Goal: Information Seeking & Learning: Find specific fact

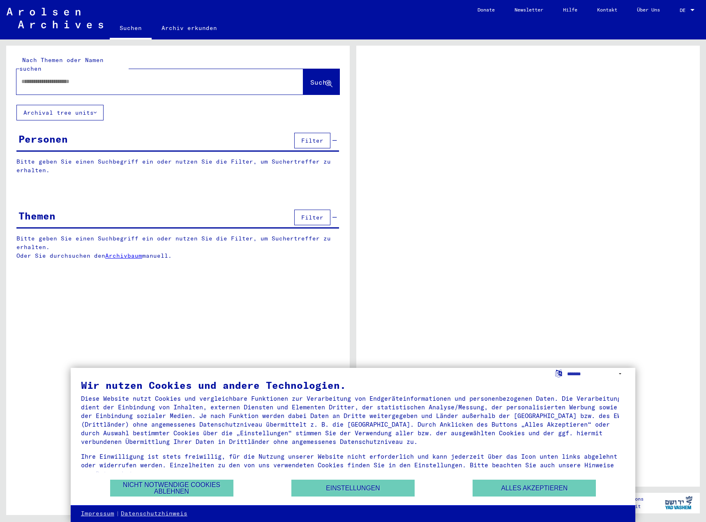
click at [690, 8] on div at bounding box center [692, 10] width 7 height 6
click at [693, 12] on div at bounding box center [692, 10] width 7 height 6
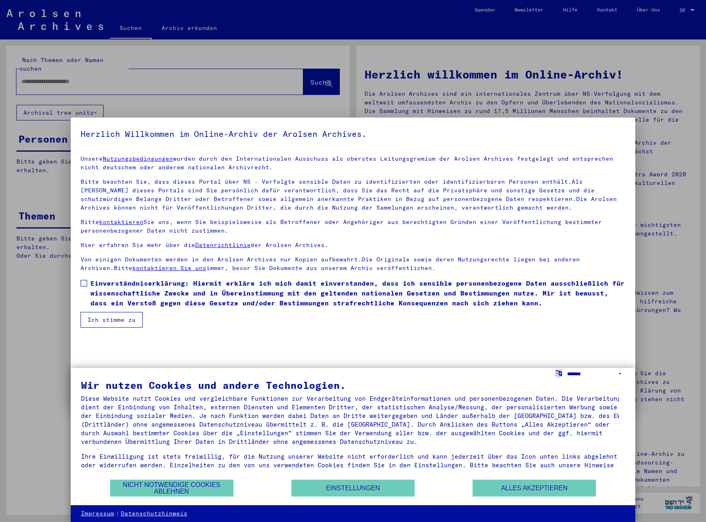
click at [618, 376] on select "**********" at bounding box center [596, 374] width 58 height 12
select select "*****"
click at [567, 368] on select "**********" at bounding box center [596, 374] width 58 height 12
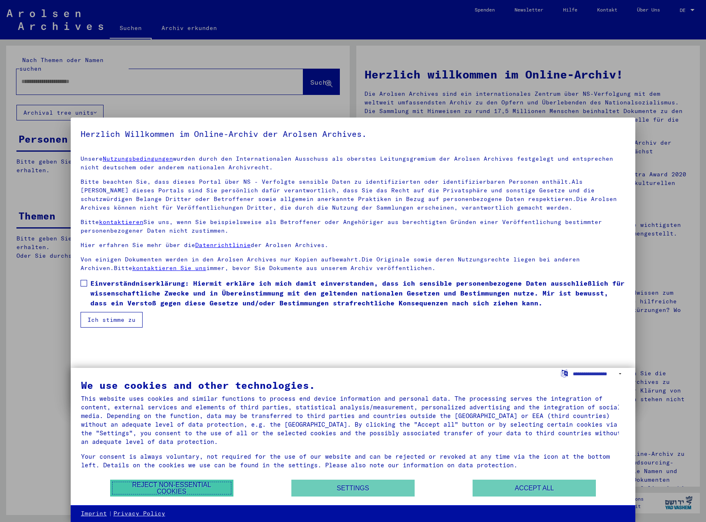
click at [192, 492] on button "Reject non-essential cookies" at bounding box center [171, 488] width 123 height 17
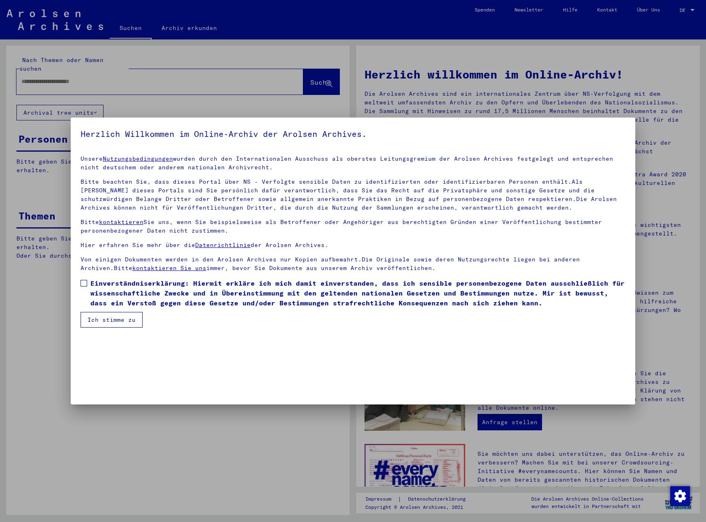
click at [666, 39] on div at bounding box center [353, 261] width 706 height 522
click at [121, 323] on button "Ich stimme zu" at bounding box center [112, 320] width 62 height 16
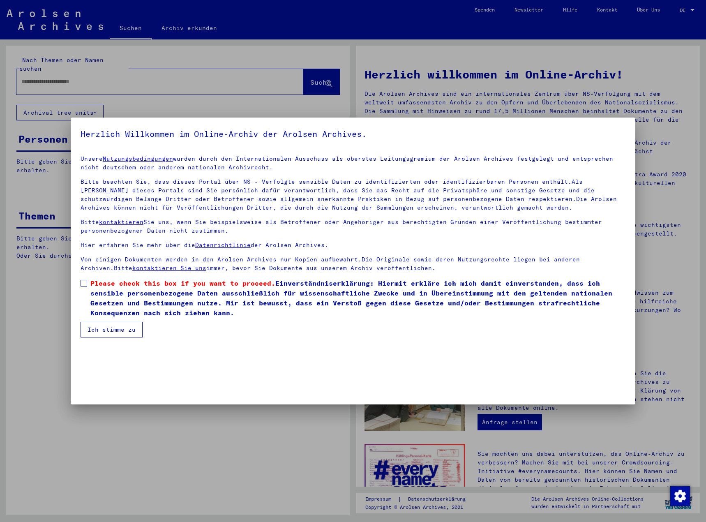
click at [84, 283] on span at bounding box center [84, 283] width 7 height 7
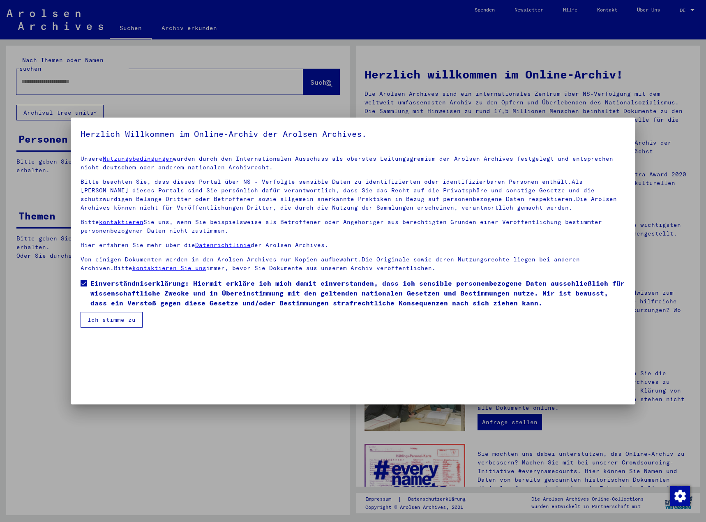
click at [104, 323] on button "Ich stimme zu" at bounding box center [112, 320] width 62 height 16
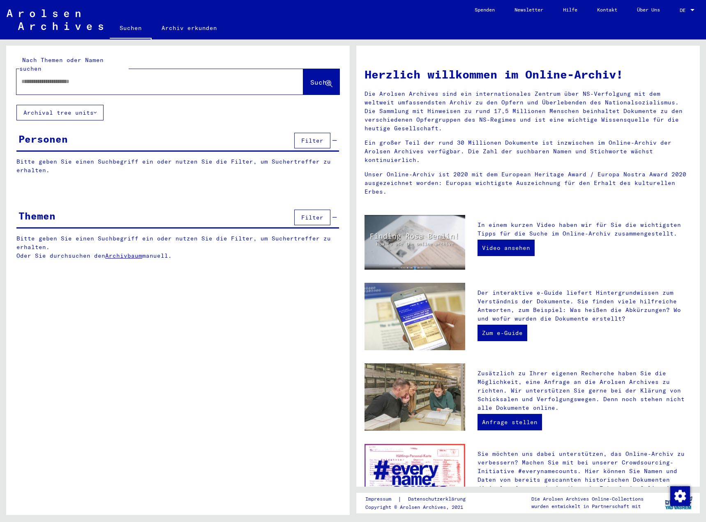
click at [691, 13] on div at bounding box center [692, 10] width 7 height 6
click at [678, 12] on span "English" at bounding box center [672, 15] width 20 height 6
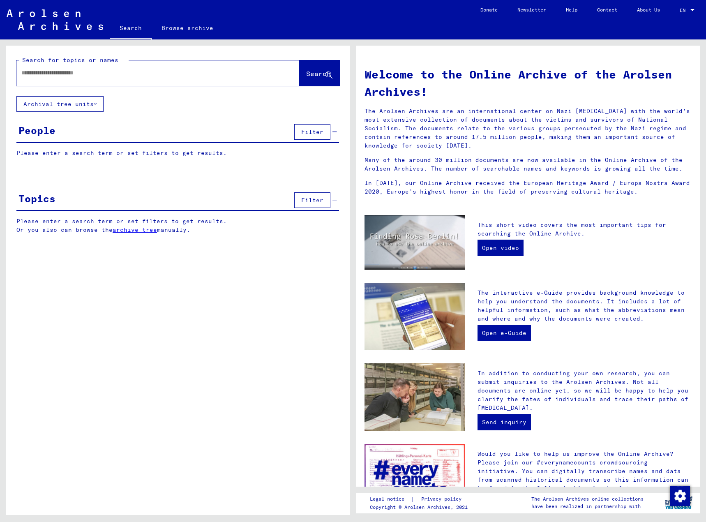
click at [62, 128] on div "People Filter" at bounding box center [177, 132] width 323 height 21
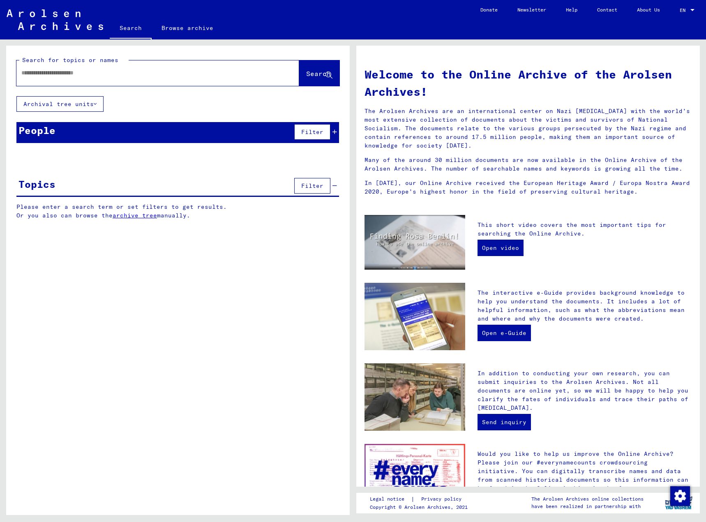
click at [90, 78] on div at bounding box center [145, 73] width 258 height 18
click at [75, 71] on input "text" at bounding box center [147, 73] width 253 height 9
type input "********"
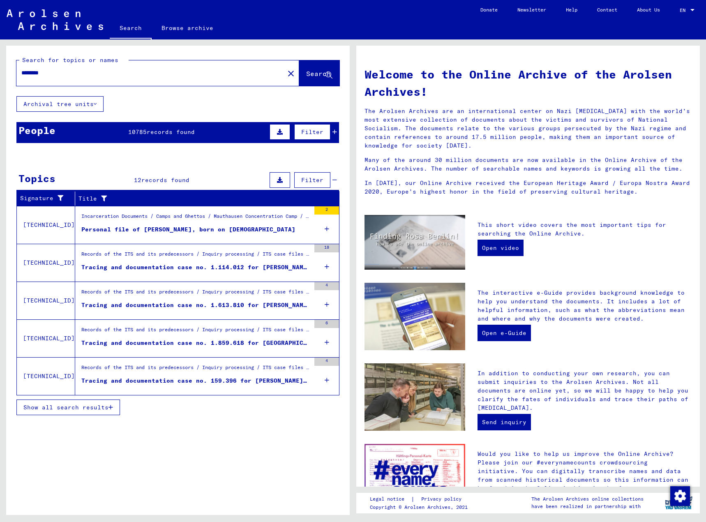
click at [88, 409] on span "Show all search results" at bounding box center [65, 407] width 85 height 7
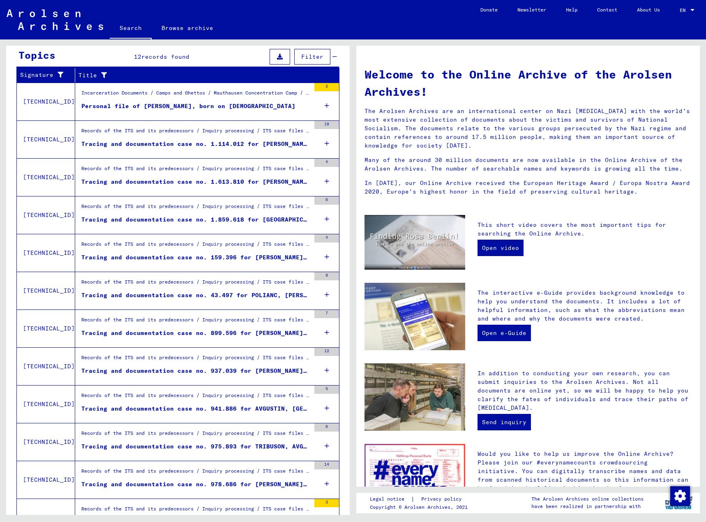
scroll to position [164, 0]
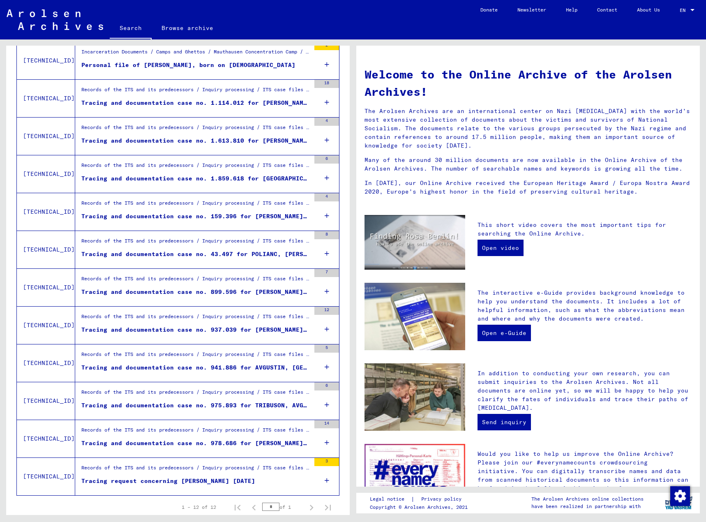
click at [175, 66] on div "Personal file of [PERSON_NAME], born on [DEMOGRAPHIC_DATA]" at bounding box center [188, 65] width 214 height 9
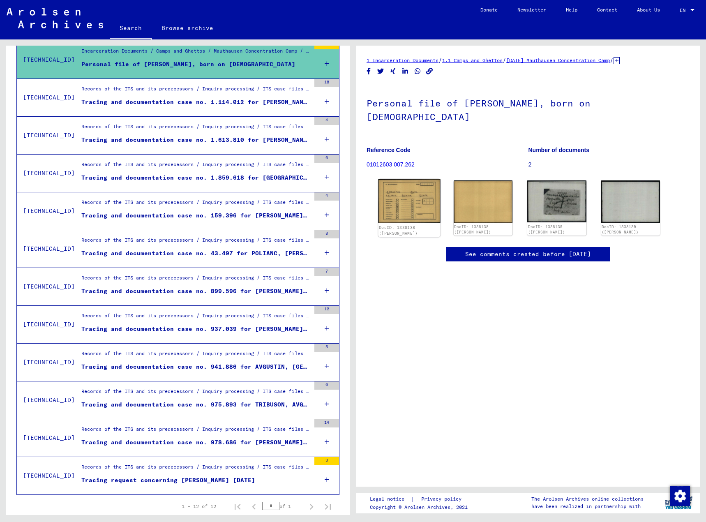
click at [406, 189] on img at bounding box center [409, 201] width 62 height 44
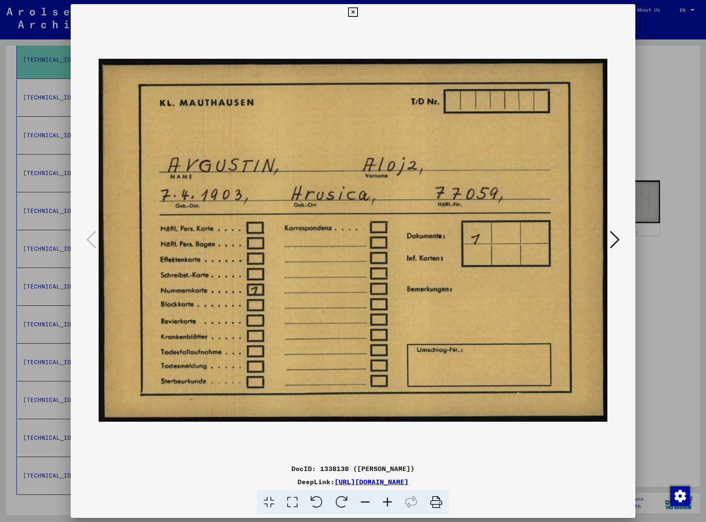
click at [616, 241] on icon at bounding box center [615, 240] width 10 height 20
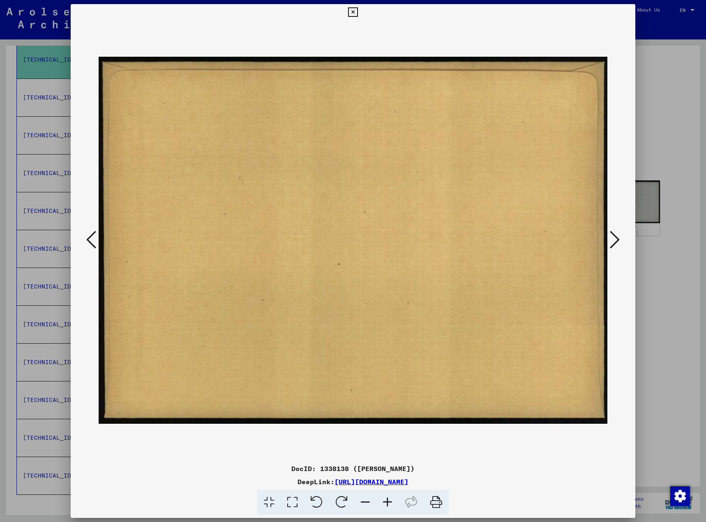
click at [604, 244] on img at bounding box center [353, 241] width 509 height 440
click at [611, 244] on icon at bounding box center [615, 240] width 10 height 20
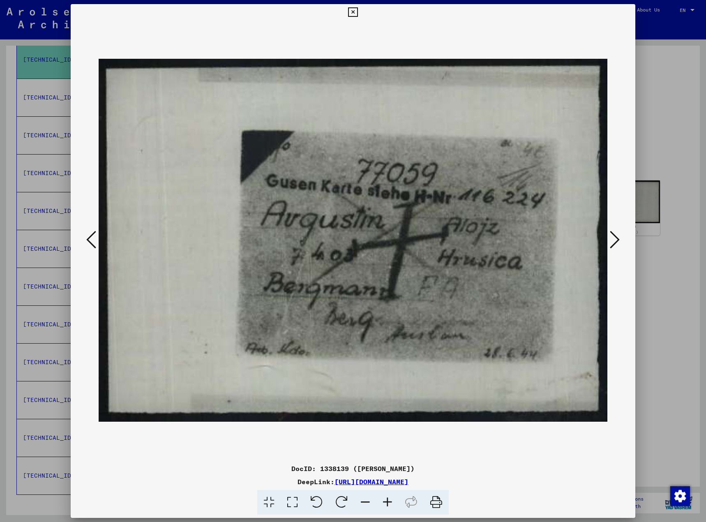
click at [614, 242] on icon at bounding box center [615, 240] width 10 height 20
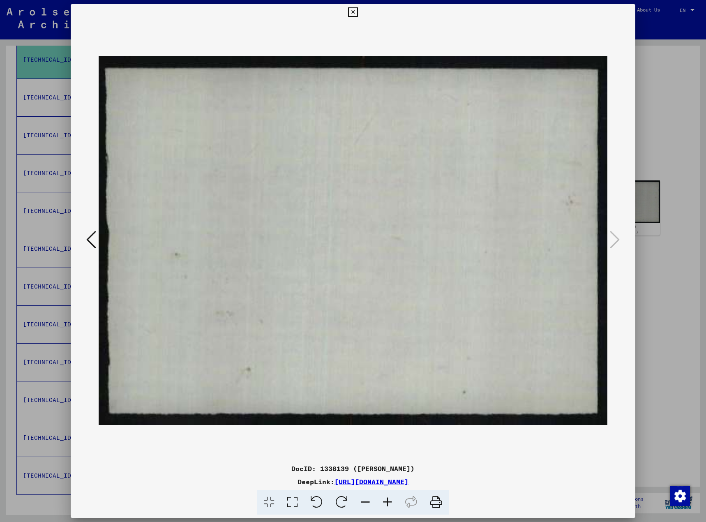
click at [645, 273] on div at bounding box center [353, 261] width 706 height 522
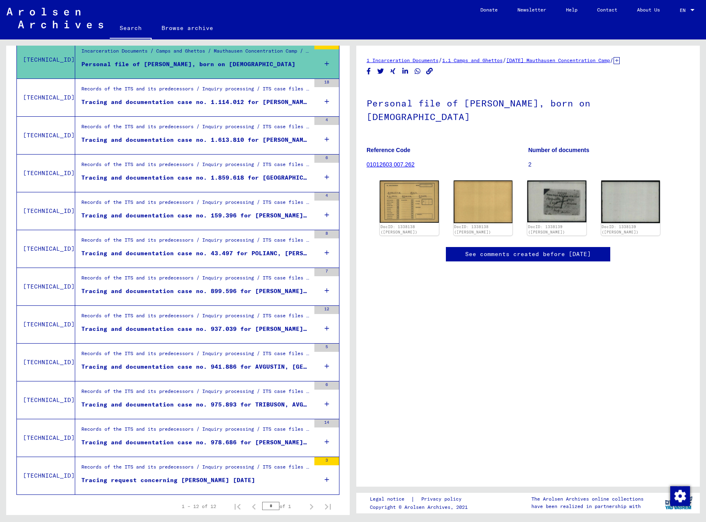
scroll to position [49, 0]
click at [171, 102] on div "Tracing and documentation case no. 1.114.012 for [PERSON_NAME] born [DEMOGRAPHI…" at bounding box center [195, 102] width 229 height 9
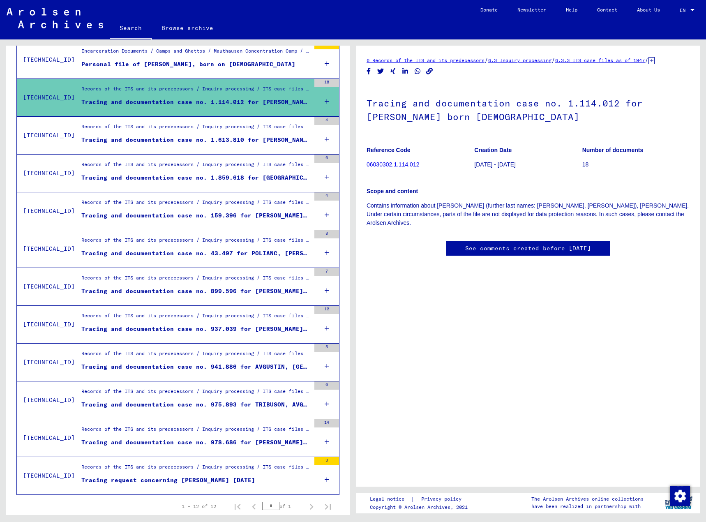
click at [162, 140] on div "Tracing and documentation case no. 1.613.810 for [PERSON_NAME] born [DEMOGRAPHI…" at bounding box center [195, 140] width 229 height 9
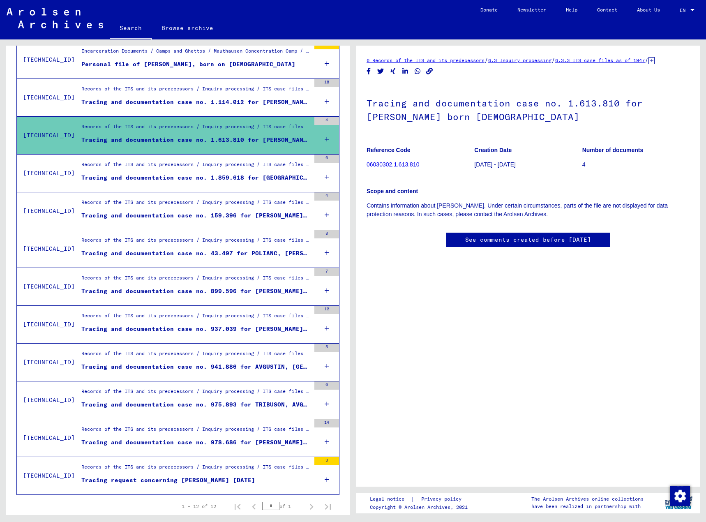
click at [156, 180] on div "Tracing and documentation case no. 1.859.618 for [GEOGRAPHIC_DATA][PERSON_NAME]…" at bounding box center [195, 177] width 229 height 9
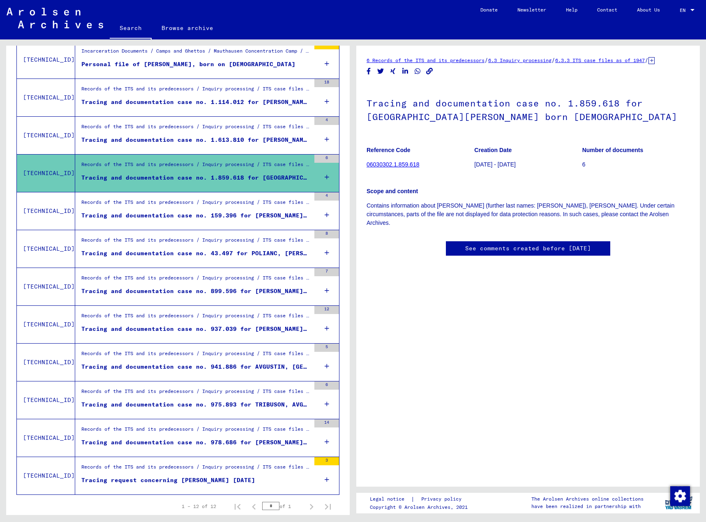
click at [163, 206] on div "Records of the ITS and its predecessors / Inquiry processing / ITS case files a…" at bounding box center [195, 204] width 229 height 12
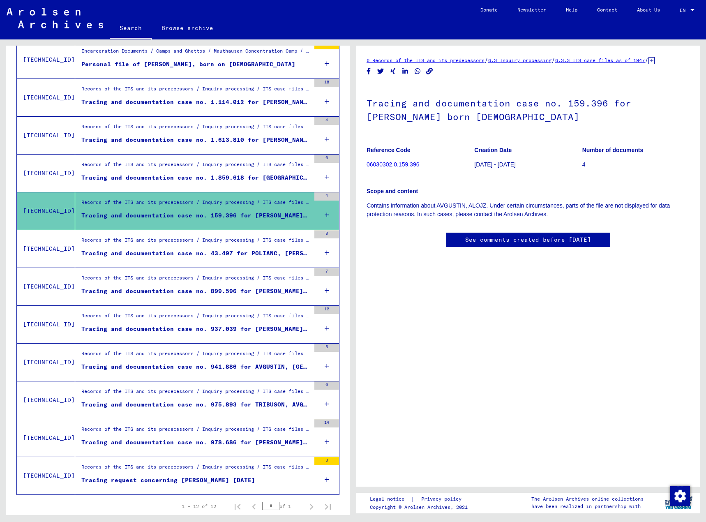
click at [401, 168] on link "06030302.0.159.396" at bounding box center [393, 164] width 53 height 7
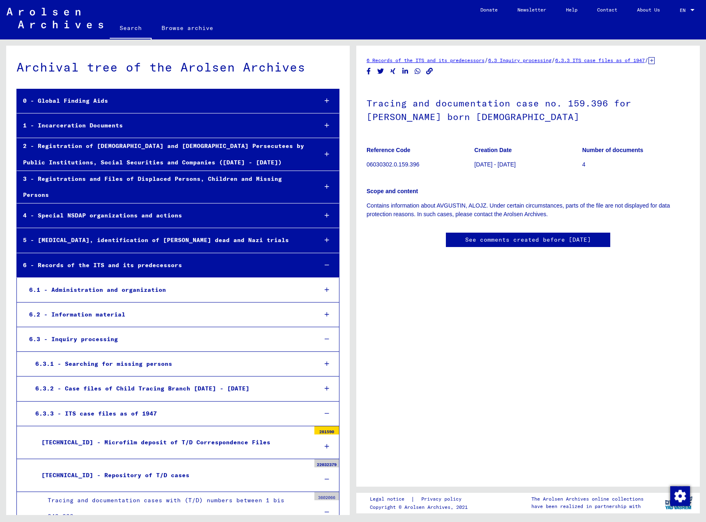
scroll to position [26420, 0]
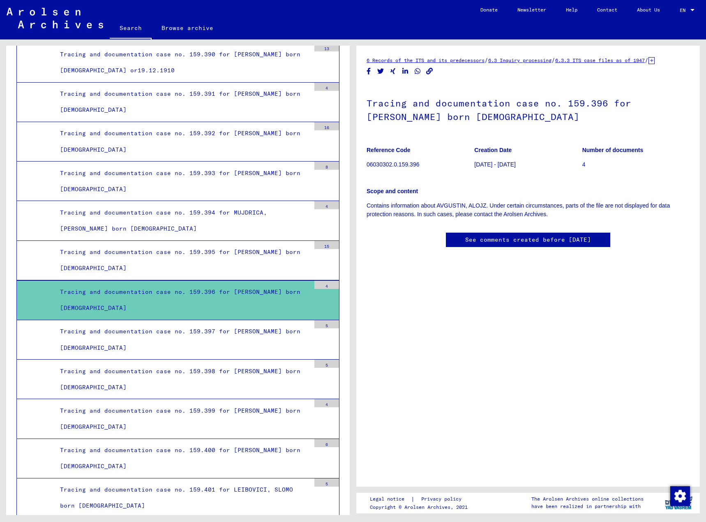
click at [151, 325] on div "Tracing and documentation case no. 159.397 for [PERSON_NAME] born [DEMOGRAPHIC_…" at bounding box center [182, 339] width 256 height 32
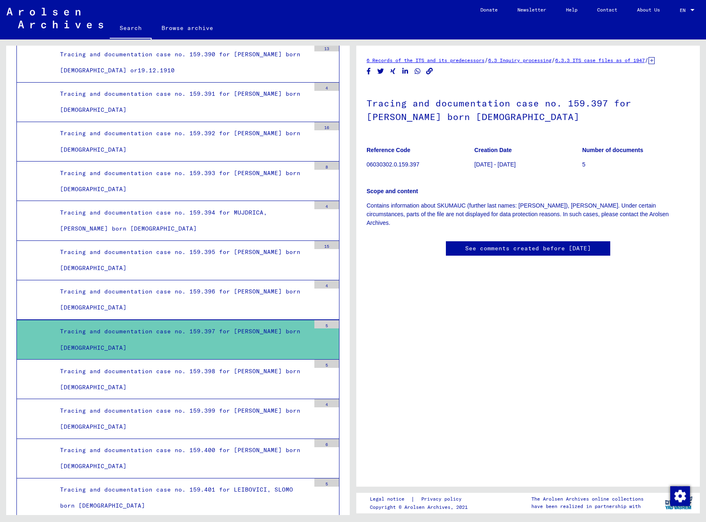
click at [171, 363] on div "Tracing and documentation case no. 159.398 for [PERSON_NAME] born [DEMOGRAPHIC_…" at bounding box center [182, 379] width 256 height 32
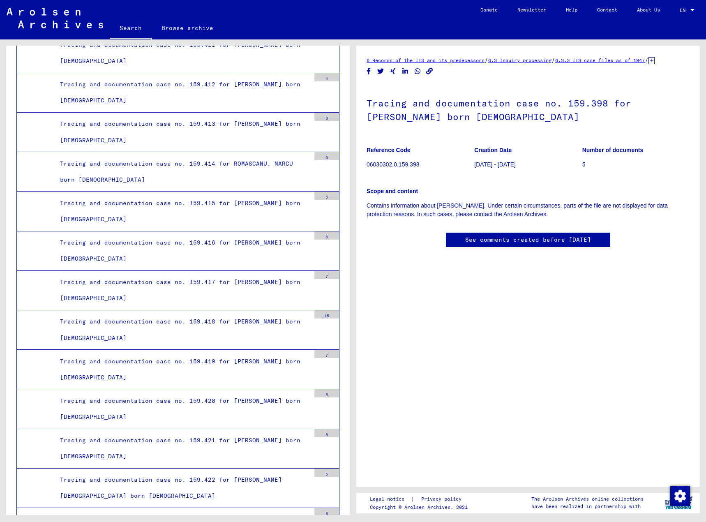
scroll to position [27283, 0]
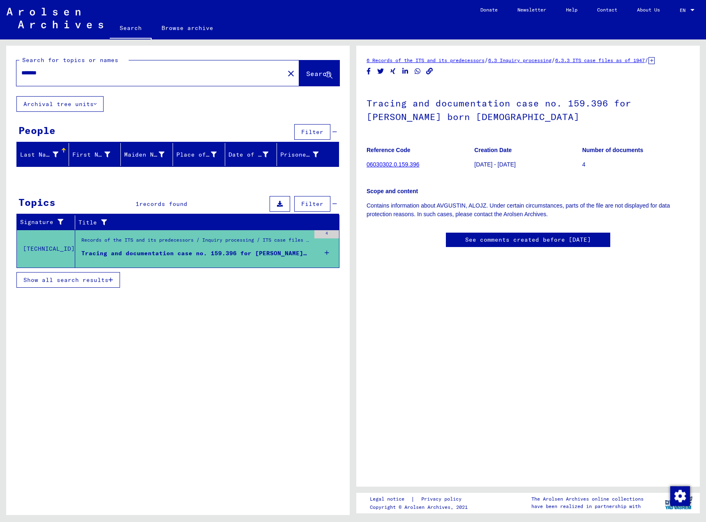
drag, startPoint x: 118, startPoint y: 78, endPoint x: 113, endPoint y: 74, distance: 5.5
click at [116, 77] on div "*******" at bounding box center [147, 73] width 263 height 18
click at [67, 75] on input "*******" at bounding box center [150, 73] width 258 height 9
drag, startPoint x: 64, startPoint y: 76, endPoint x: -66, endPoint y: 76, distance: 129.9
click at [0, 76] on html "Search Browse archive Donate Newsletter Help Contact About Us Search Browse arc…" at bounding box center [353, 261] width 706 height 522
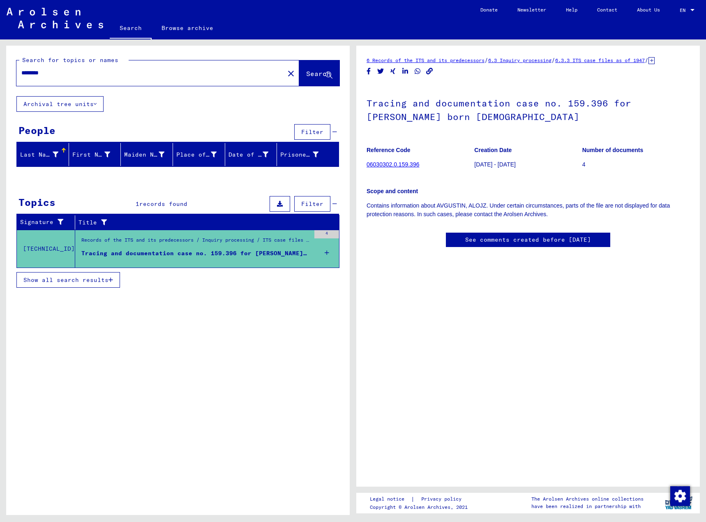
type input "********"
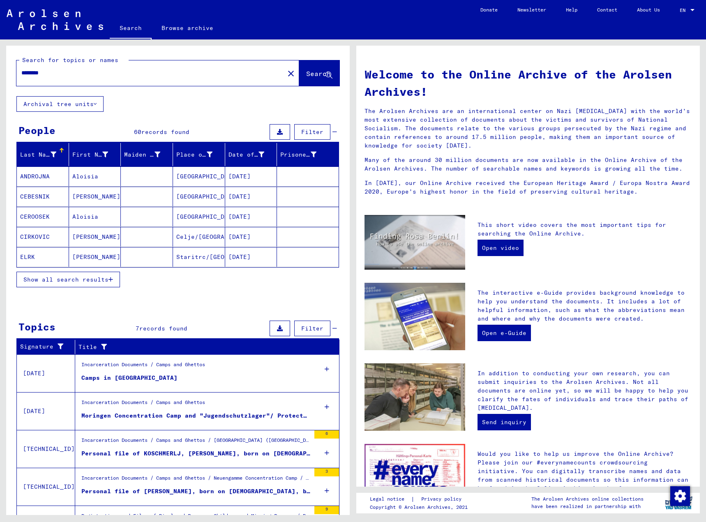
click at [59, 280] on span "Show all search results" at bounding box center [65, 279] width 85 height 7
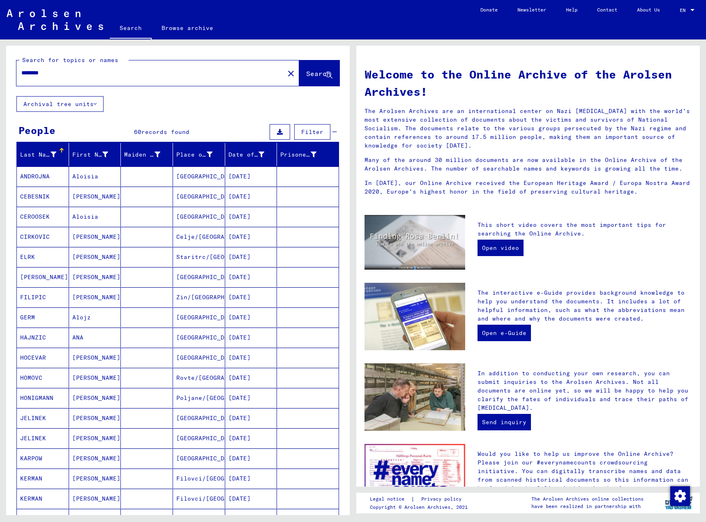
click at [307, 133] on span "Filter" at bounding box center [312, 131] width 22 height 7
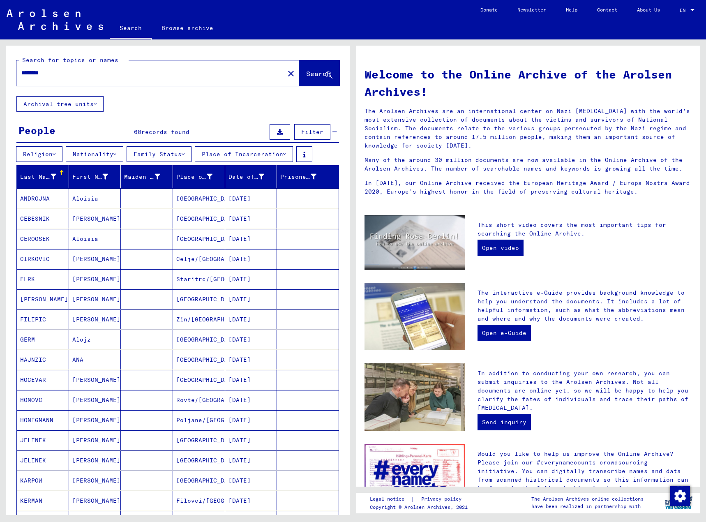
click at [105, 157] on button "Nationality" at bounding box center [95, 154] width 58 height 16
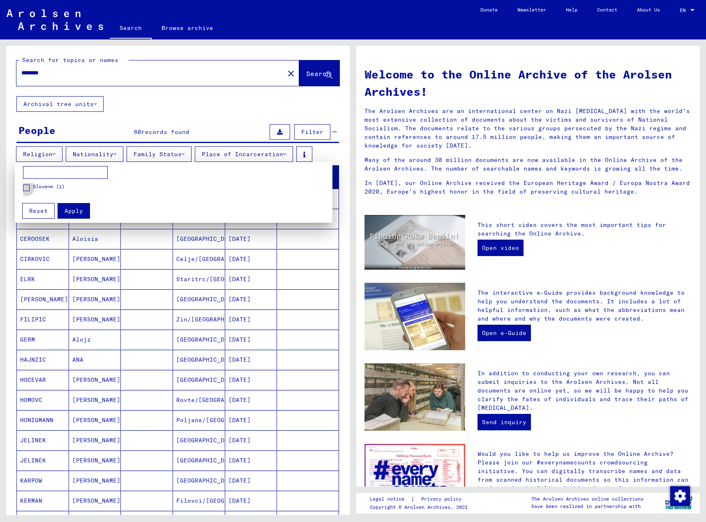
click at [27, 187] on span at bounding box center [26, 188] width 7 height 7
click at [78, 212] on span "Apply" at bounding box center [74, 210] width 18 height 7
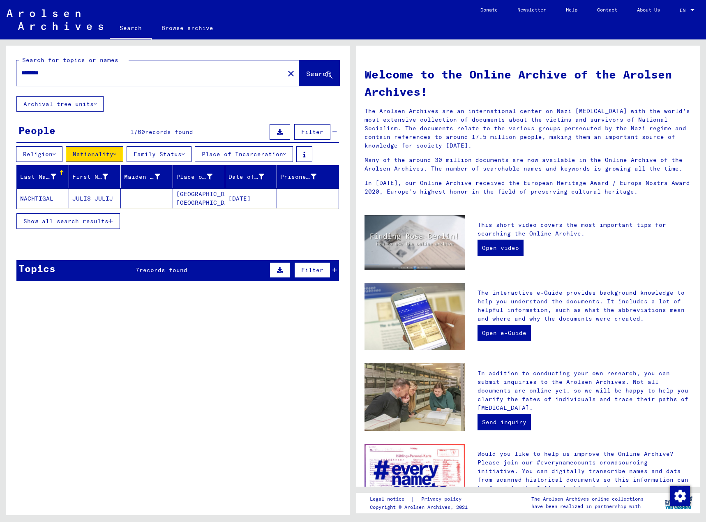
click at [276, 153] on button "Place of Incarceration" at bounding box center [244, 154] width 98 height 16
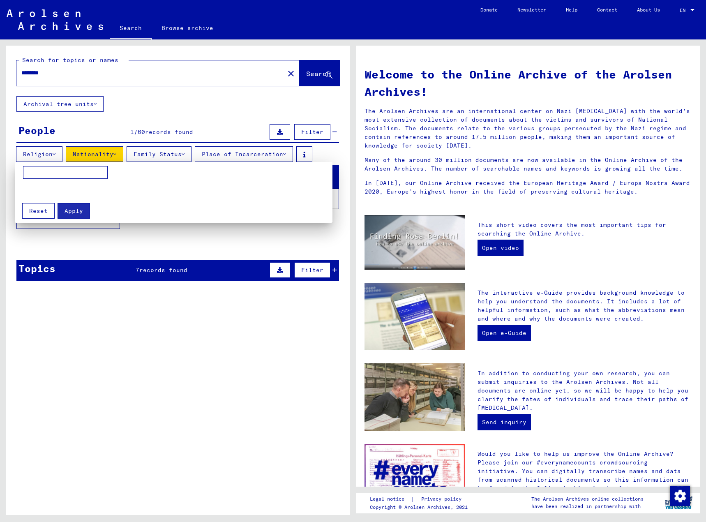
click at [274, 154] on div at bounding box center [353, 261] width 706 height 522
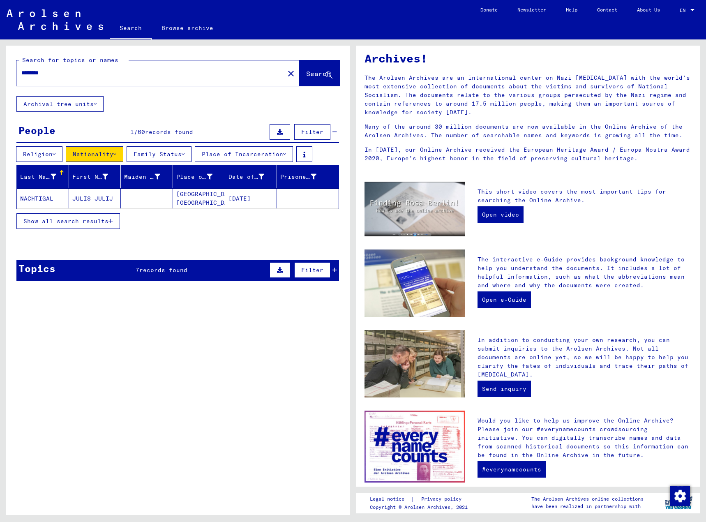
scroll to position [67, 0]
